Goal: Task Accomplishment & Management: Manage account settings

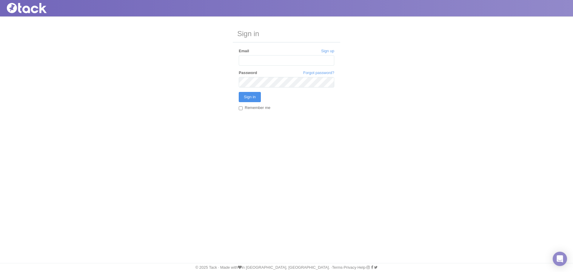
type input "[EMAIL_ADDRESS][DOMAIN_NAME]"
click at [250, 96] on input "Sign in" at bounding box center [250, 97] width 22 height 10
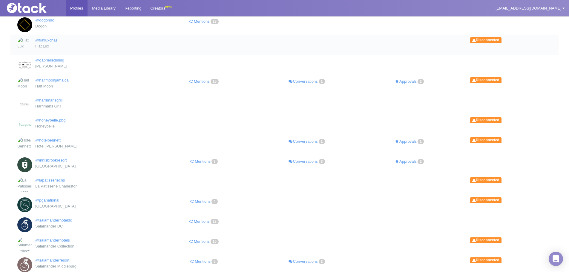
scroll to position [137, 0]
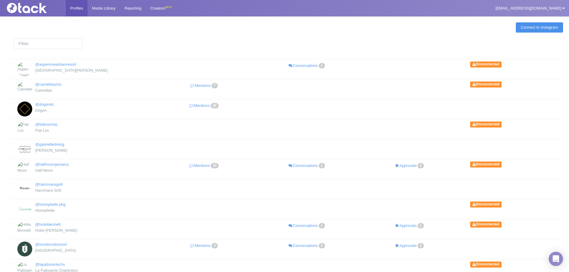
click at [522, 26] on link "Connect to Instagram" at bounding box center [539, 27] width 47 height 10
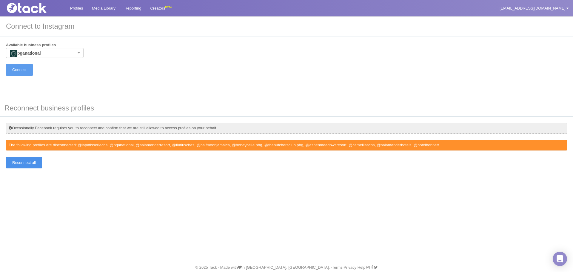
click at [28, 167] on input "Reconnect all" at bounding box center [24, 163] width 36 height 12
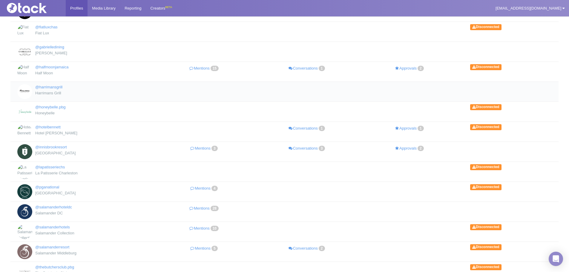
scroll to position [155, 0]
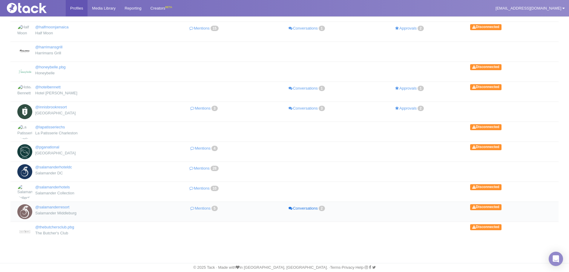
click at [302, 208] on link "Conversations 2" at bounding box center [307, 208] width 103 height 9
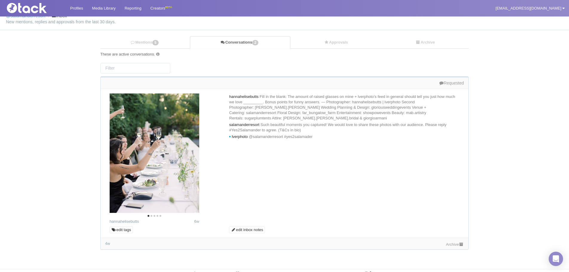
scroll to position [18, 0]
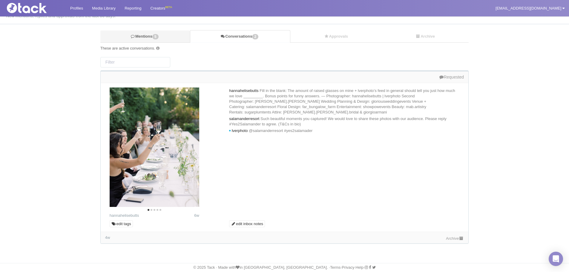
click at [162, 41] on link "Mentions 5" at bounding box center [145, 36] width 90 height 12
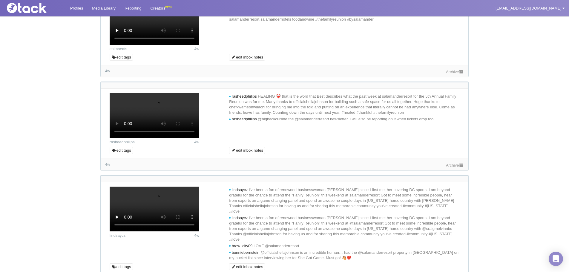
scroll to position [269, 0]
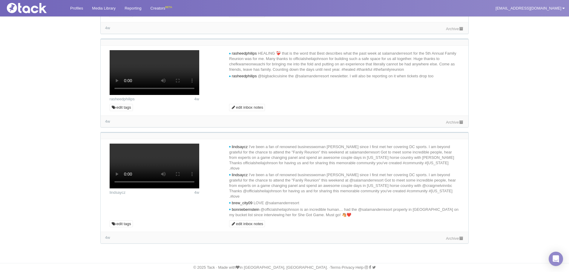
click at [457, 31] on link "Archive" at bounding box center [455, 29] width 18 height 4
click at [449, 125] on link "Archive" at bounding box center [455, 122] width 18 height 4
click at [451, 238] on link "Archive" at bounding box center [455, 238] width 18 height 4
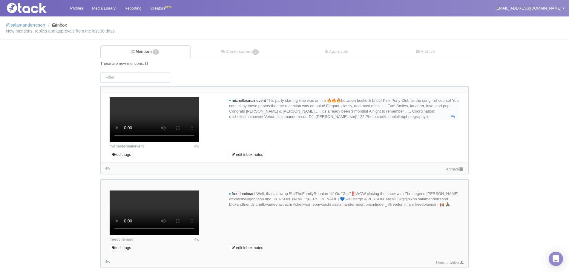
scroll to position [0, 0]
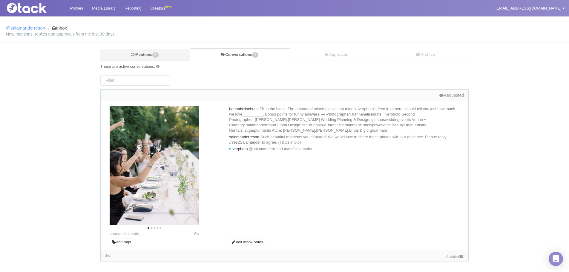
click at [171, 55] on link "Mentions 5" at bounding box center [145, 55] width 90 height 12
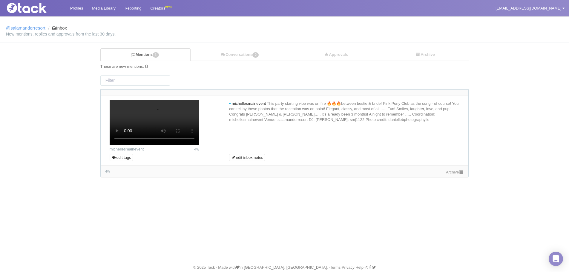
scroll to position [48, 0]
click at [451, 174] on link "Archive" at bounding box center [455, 172] width 18 height 4
click at [83, 7] on link "Profiles" at bounding box center [77, 8] width 22 height 16
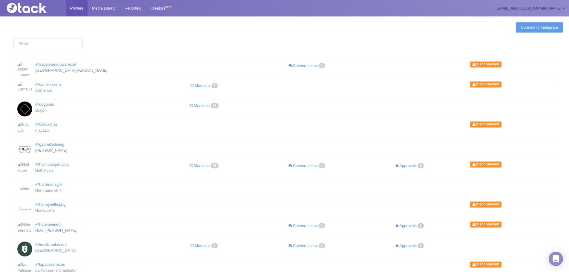
click at [516, 10] on link "[EMAIL_ADDRESS][DOMAIN_NAME]" at bounding box center [530, 8] width 78 height 16
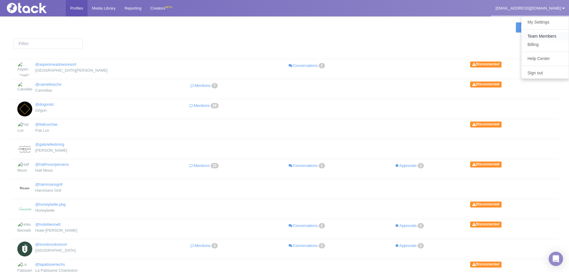
click at [545, 39] on link "Team Members" at bounding box center [544, 36] width 47 height 8
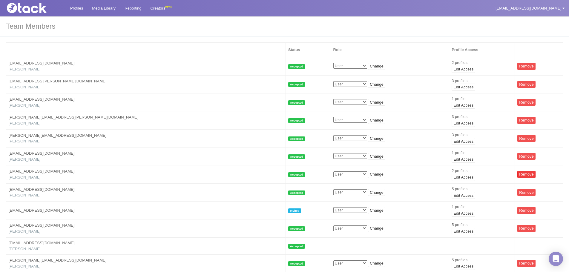
drag, startPoint x: 518, startPoint y: 173, endPoint x: 308, endPoint y: 23, distance: 258.1
click at [518, 173] on link "Remove" at bounding box center [526, 174] width 18 height 7
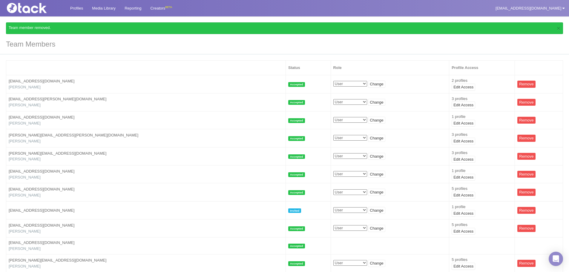
click at [250, 44] on h3 "Team Members" at bounding box center [284, 44] width 569 height 20
click at [247, 45] on h3 "Team Members" at bounding box center [284, 44] width 569 height 20
drag, startPoint x: 121, startPoint y: 262, endPoint x: 254, endPoint y: 44, distance: 255.7
click at [254, 44] on h3 "Team Members" at bounding box center [284, 44] width 569 height 20
click at [266, 48] on h3 "Team Members" at bounding box center [284, 44] width 569 height 20
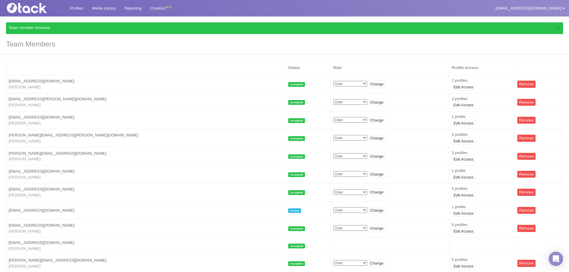
click at [23, 8] on img at bounding box center [34, 8] width 60 height 10
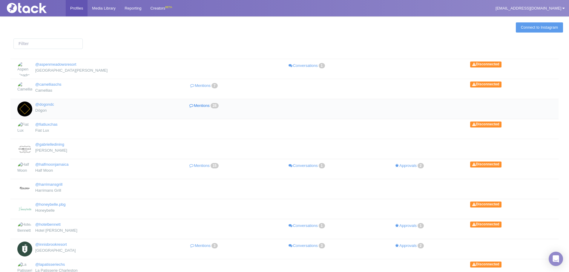
click at [205, 104] on link "Mentions 28" at bounding box center [204, 106] width 103 height 9
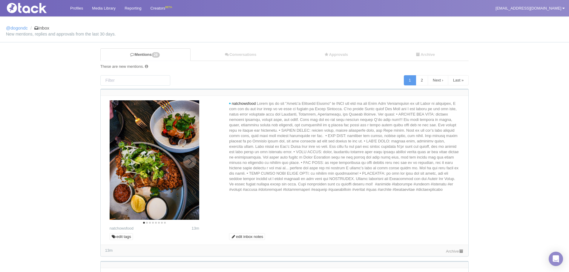
click at [186, 168] on img at bounding box center [155, 159] width 90 height 119
click at [191, 163] on icon "Next" at bounding box center [190, 162] width 5 height 8
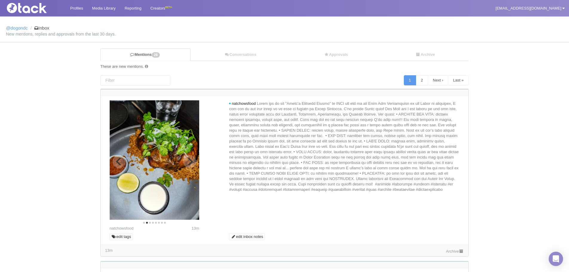
click at [191, 163] on icon "Next" at bounding box center [190, 162] width 5 height 8
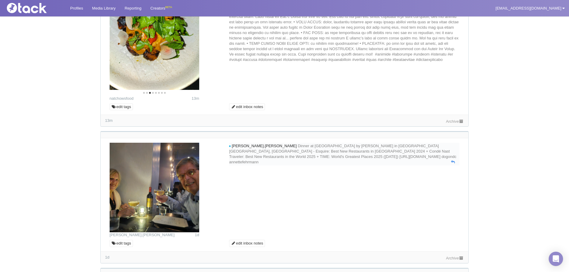
scroll to position [209, 0]
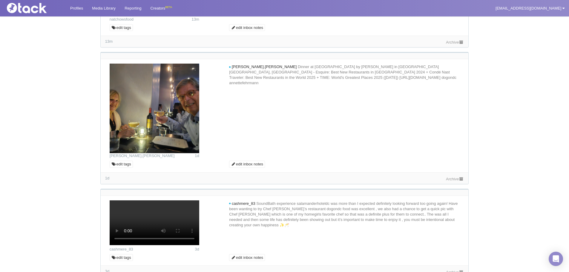
click at [447, 179] on link "Archive" at bounding box center [455, 179] width 18 height 4
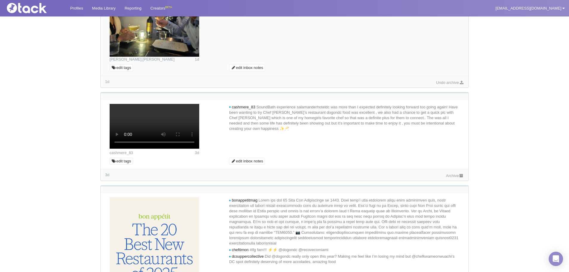
scroll to position [358, 0]
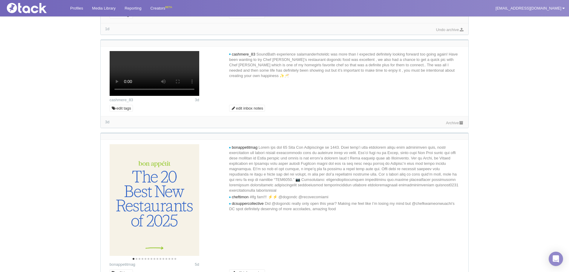
click at [452, 125] on link "Archive" at bounding box center [455, 123] width 18 height 4
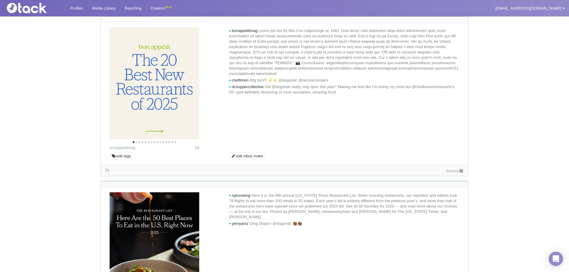
scroll to position [538, 0]
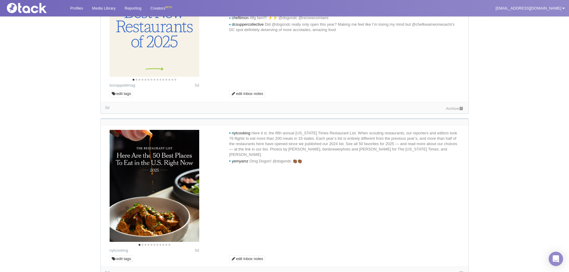
click at [456, 111] on div "Archive" at bounding box center [455, 108] width 18 height 6
click at [456, 111] on link "Archive" at bounding box center [455, 108] width 18 height 4
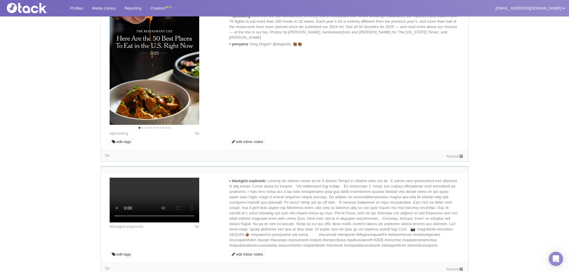
scroll to position [627, 0]
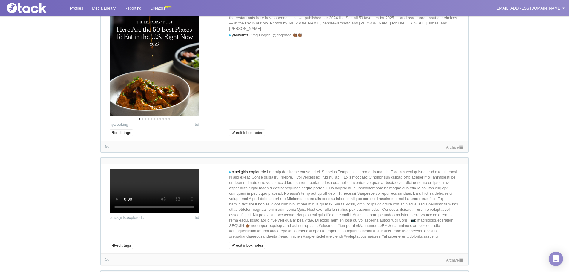
scroll to position [747, 0]
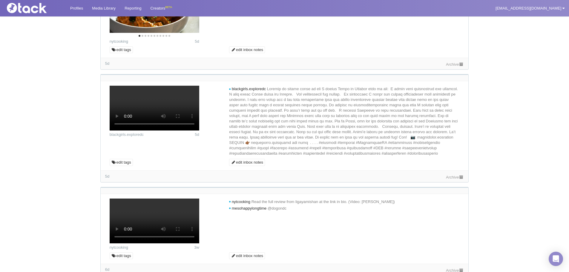
click at [450, 67] on link "Archive" at bounding box center [455, 64] width 18 height 4
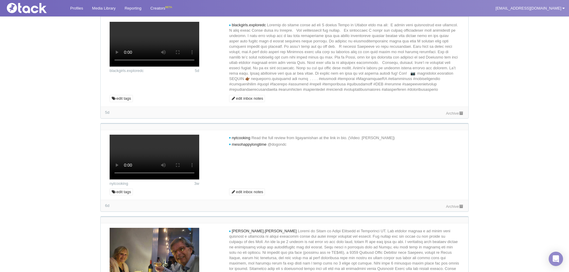
scroll to position [926, 0]
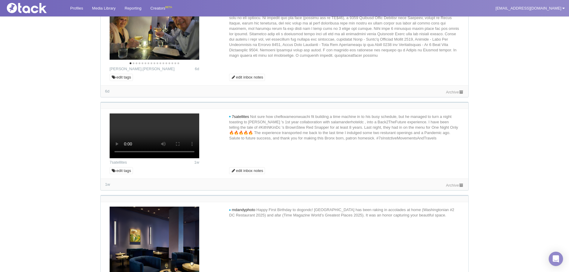
scroll to position [1195, 0]
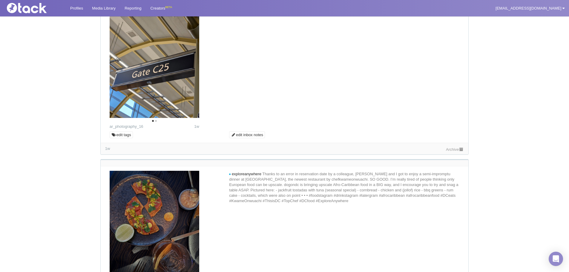
scroll to position [1404, 0]
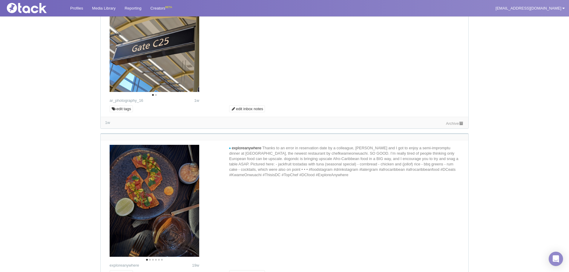
scroll to position [1254, 0]
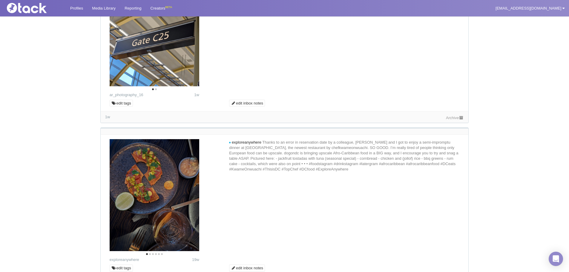
scroll to position [1583, 0]
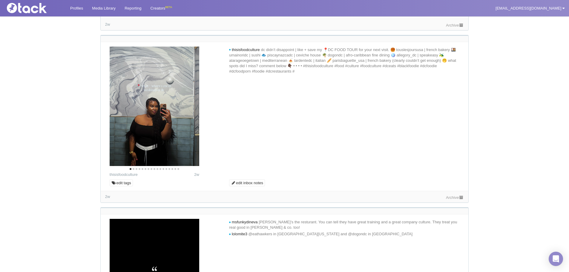
scroll to position [1762, 0]
